Goal: Task Accomplishment & Management: Use online tool/utility

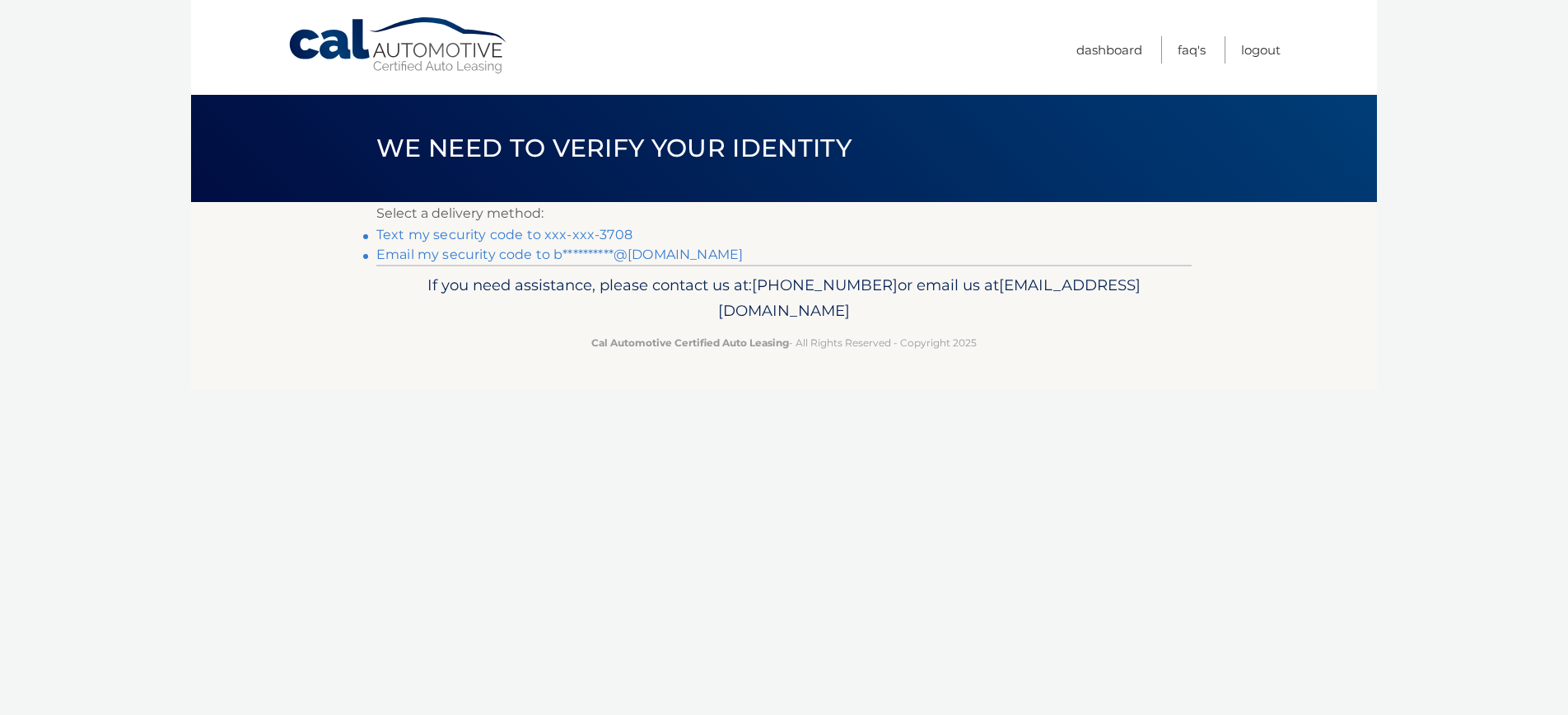
click at [583, 234] on link "Text my security code to xxx-xxx-3708" at bounding box center [504, 235] width 256 height 16
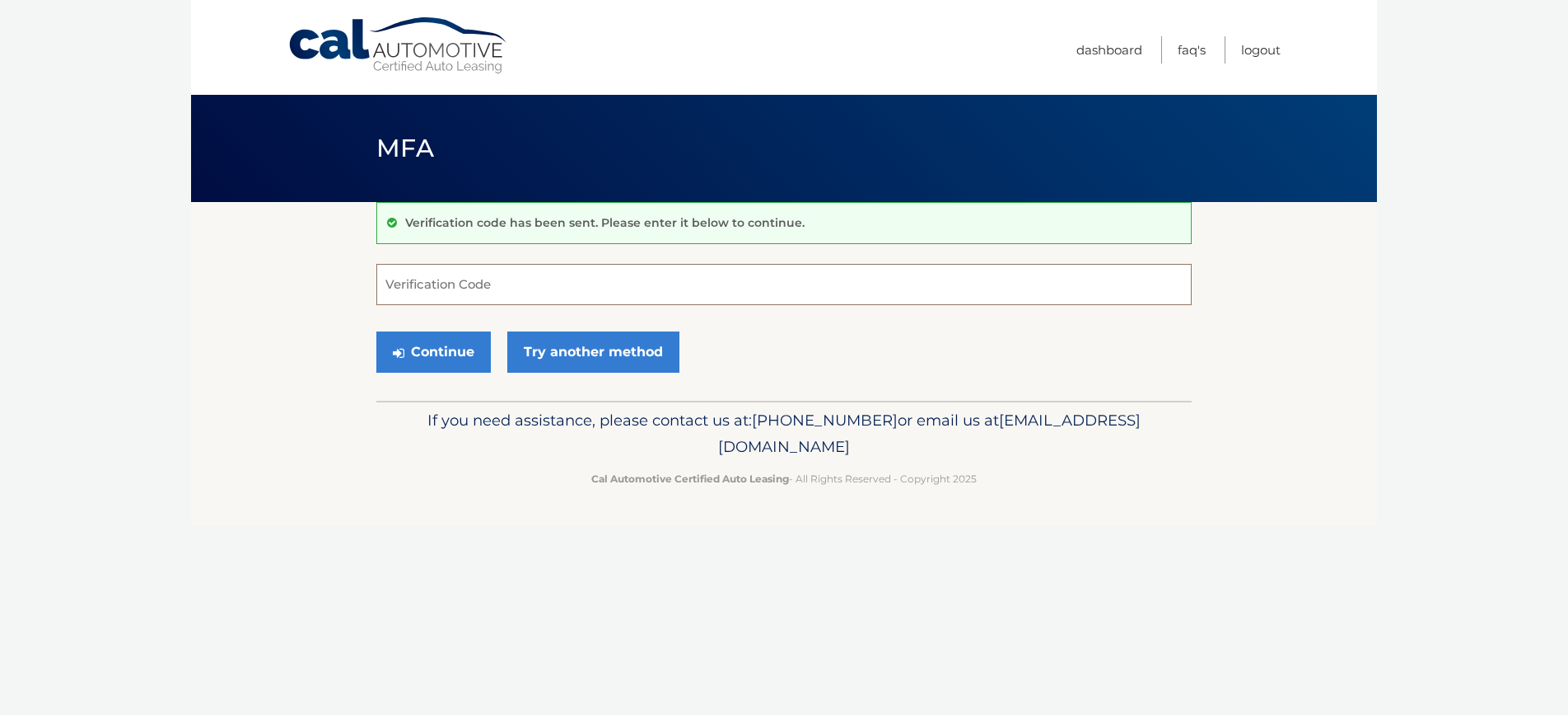
click at [598, 285] on input "Verification Code" at bounding box center [784, 284] width 816 height 41
type input "440471"
click at [441, 342] on button "Continue" at bounding box center [433, 351] width 114 height 41
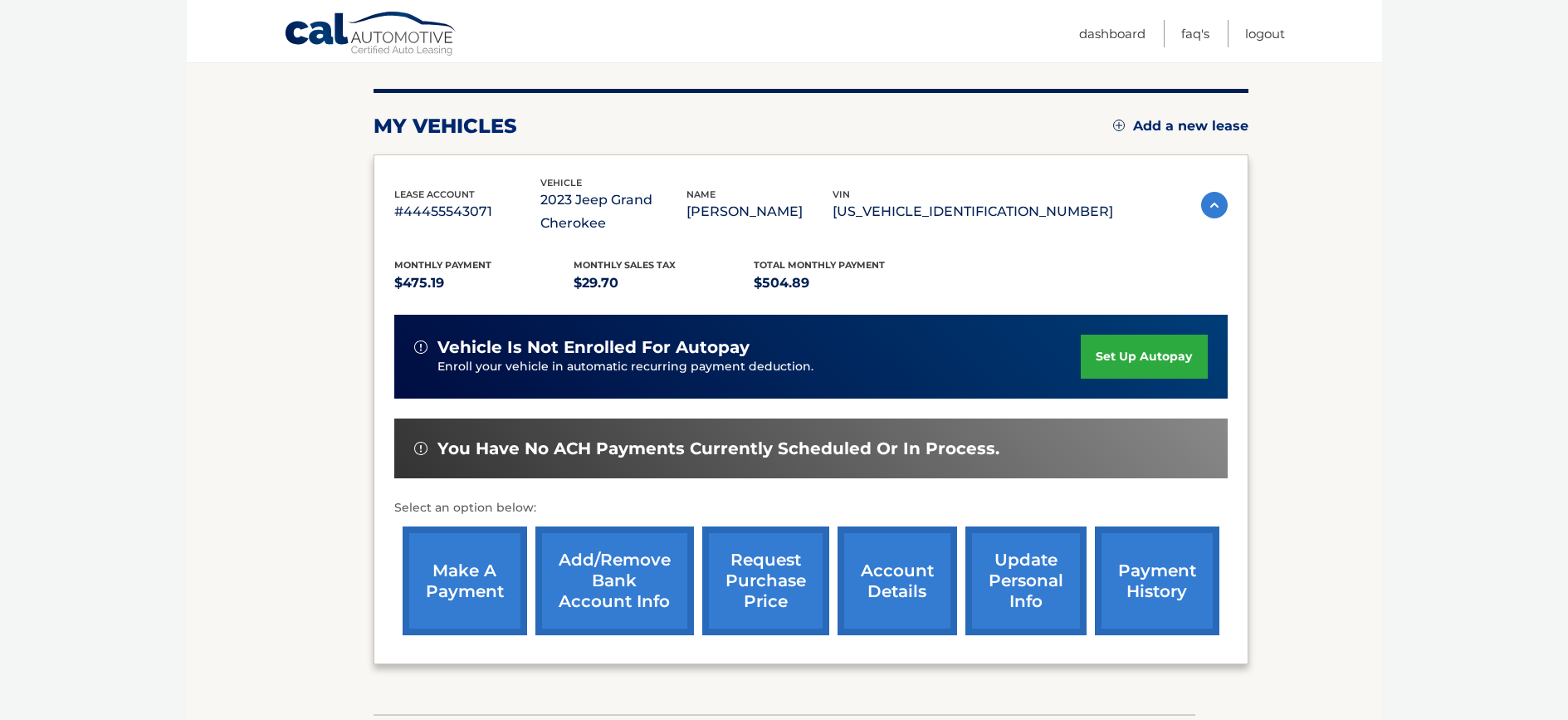
scroll to position [306, 0]
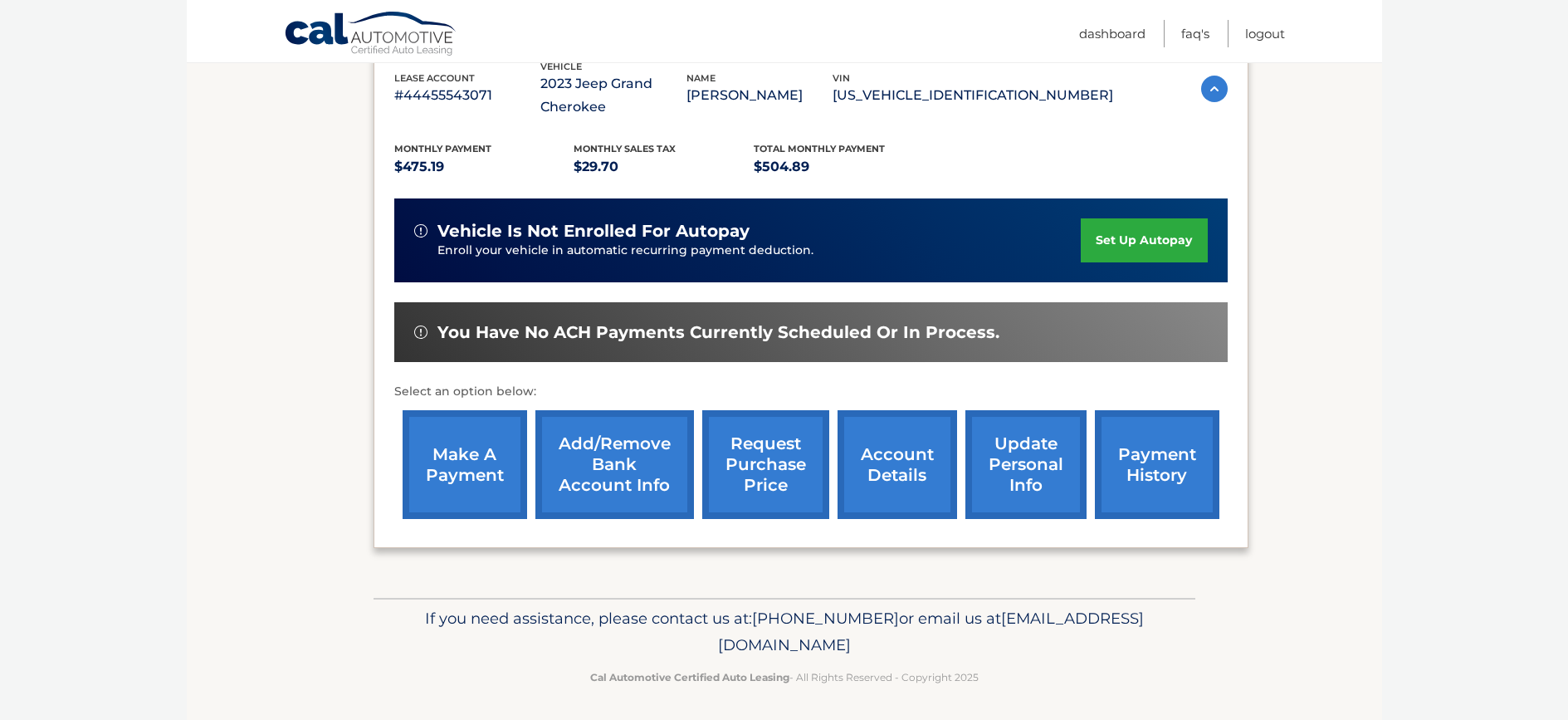
click at [508, 449] on link "make a payment" at bounding box center [464, 464] width 124 height 108
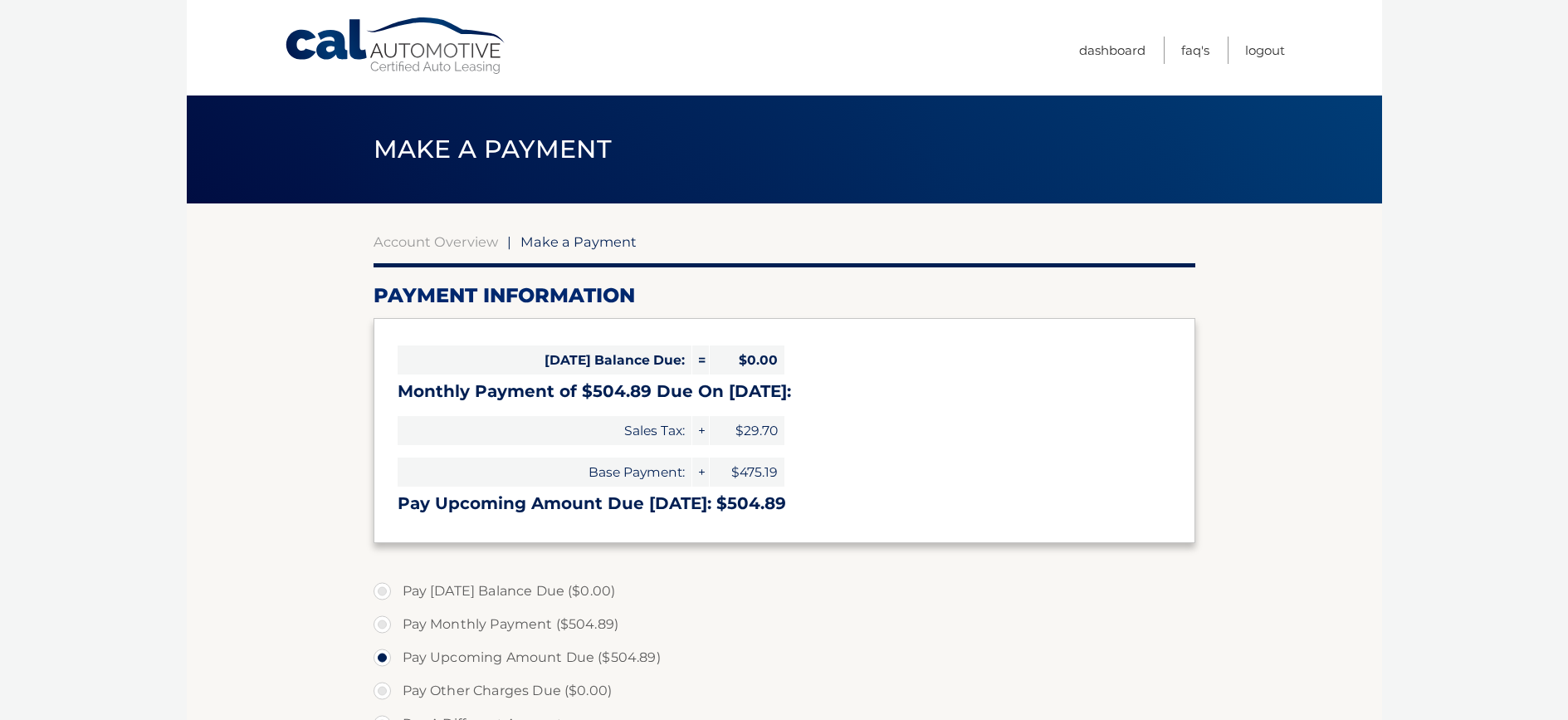
select select "OWIzMjY0YmEtYjQxZS00ODBmLWJiMzUtMDgzMTFkYjg3YjEy"
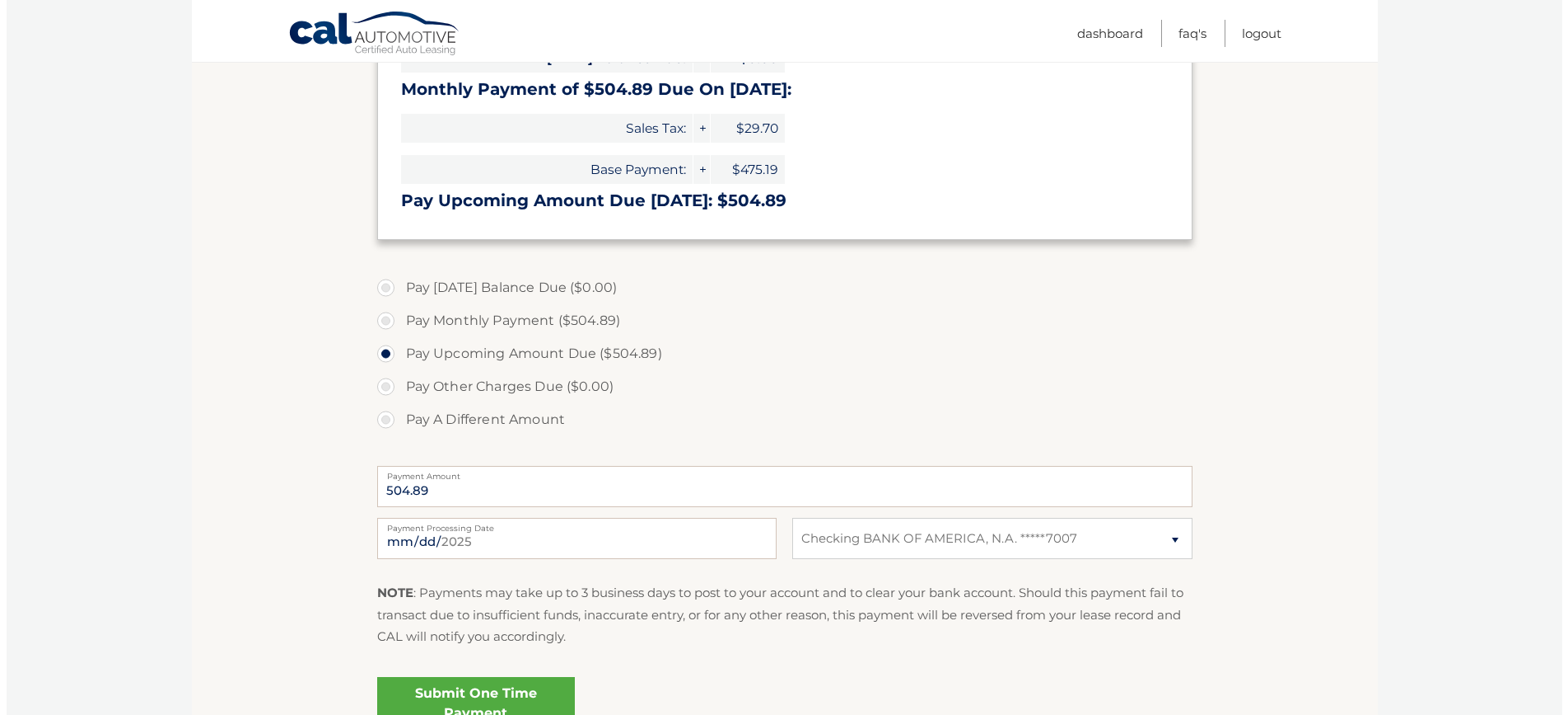
scroll to position [381, 0]
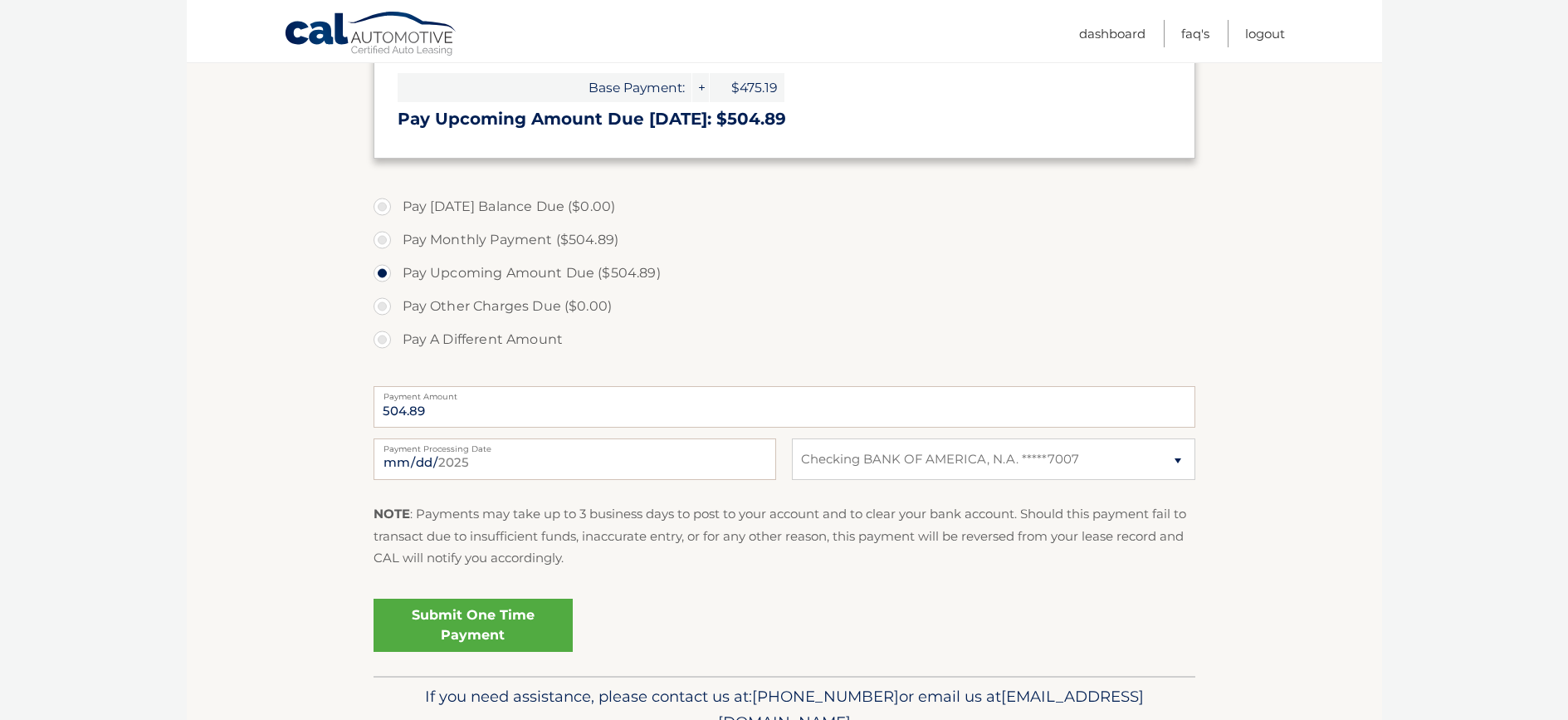
click at [498, 612] on link "Submit One Time Payment" at bounding box center [473, 624] width 199 height 53
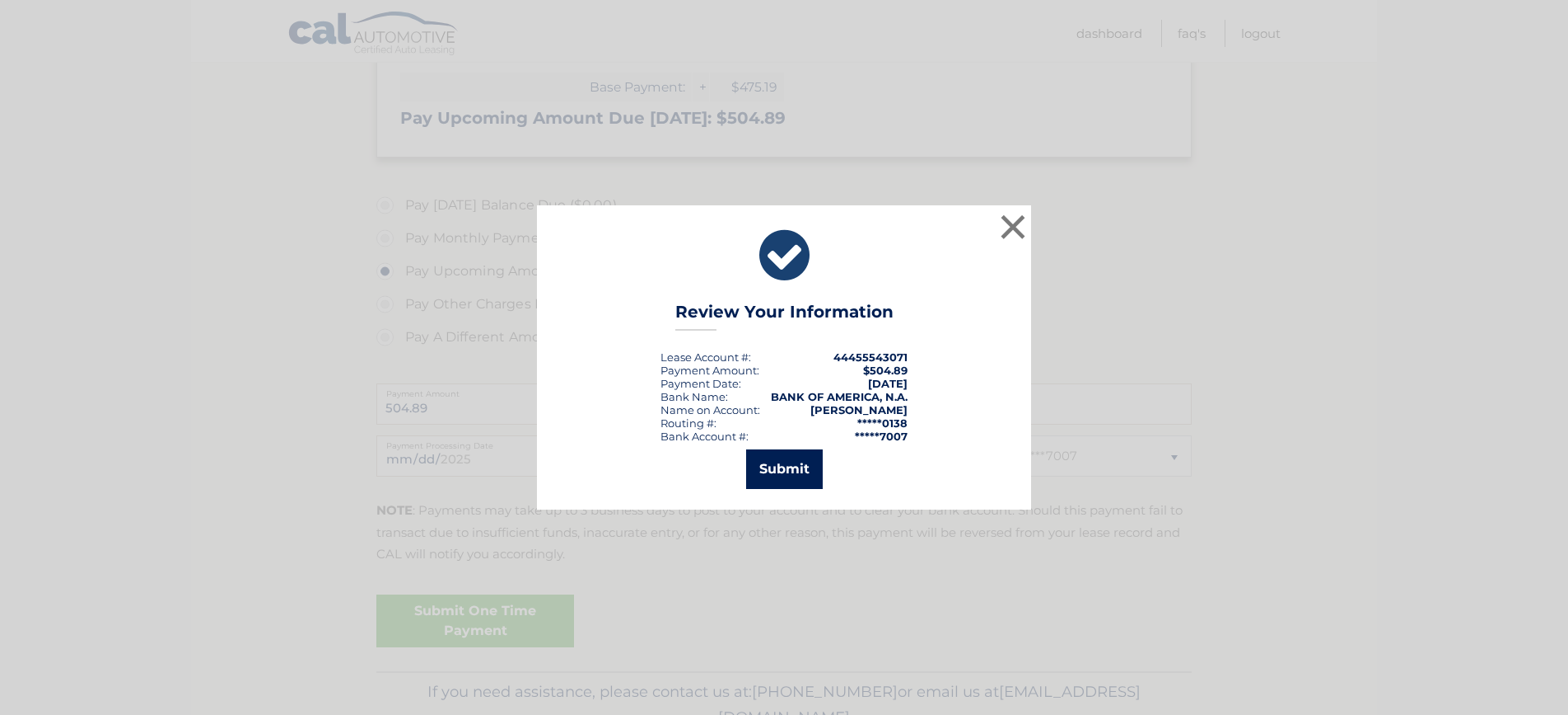
click at [763, 474] on button "Submit" at bounding box center [784, 469] width 77 height 40
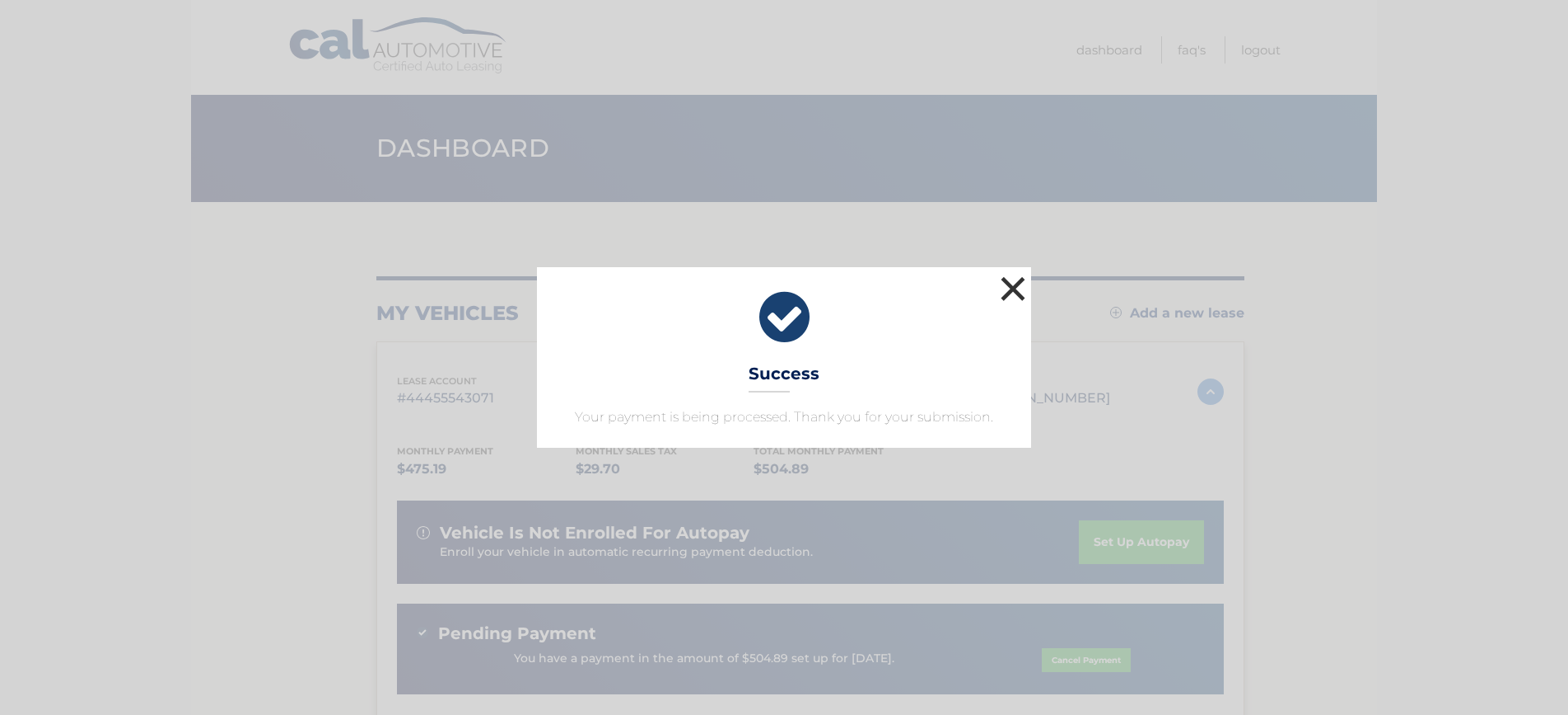
click at [1009, 295] on button "×" at bounding box center [1013, 288] width 33 height 33
